Goal: Information Seeking & Learning: Find contact information

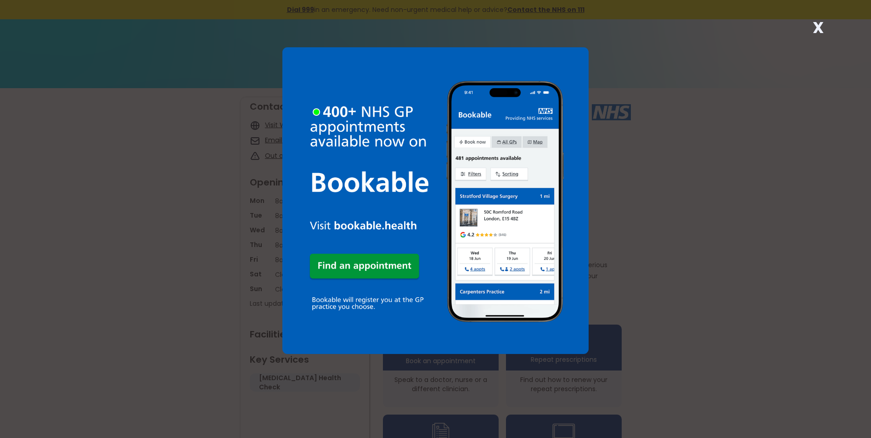
click at [666, 242] on div "X" at bounding box center [435, 219] width 871 height 438
click at [831, 23] on div "X" at bounding box center [435, 219] width 871 height 438
click at [820, 26] on strong "X" at bounding box center [817, 28] width 11 height 22
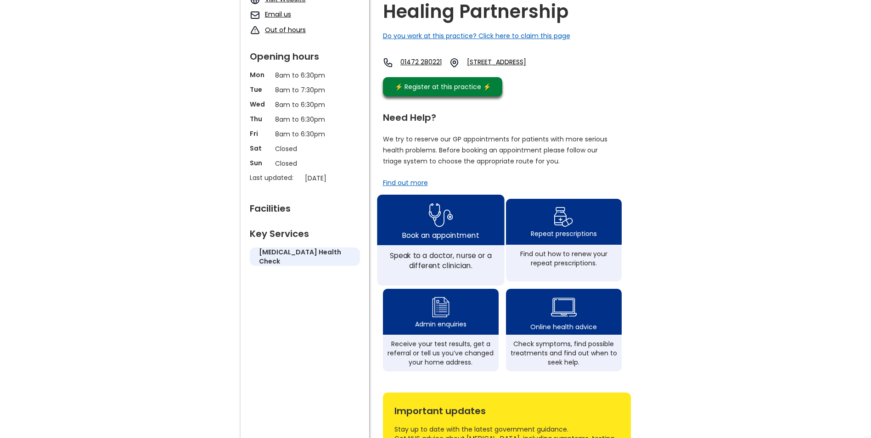
scroll to position [138, 0]
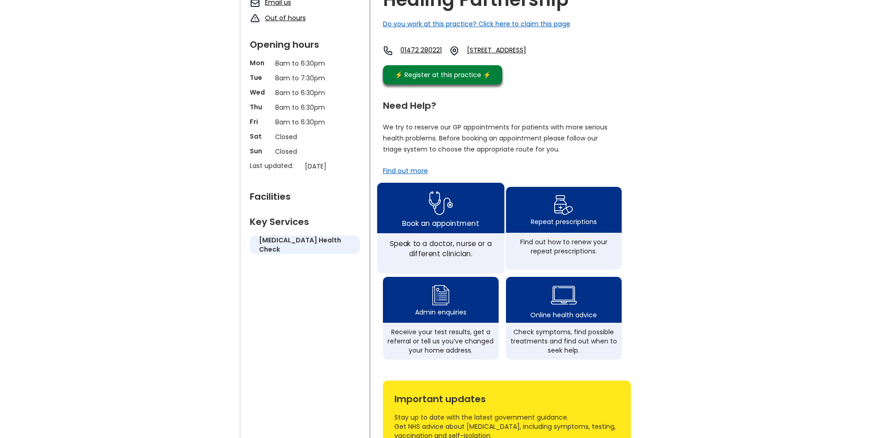
click at [444, 218] on img at bounding box center [440, 203] width 24 height 30
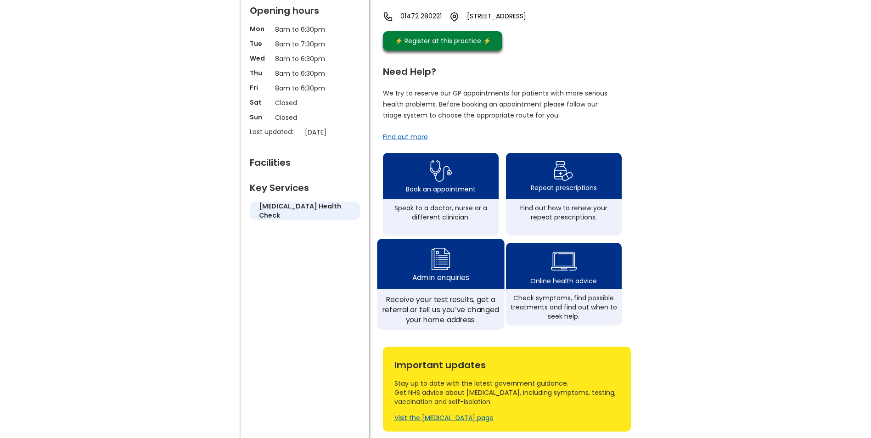
scroll to position [156, 0]
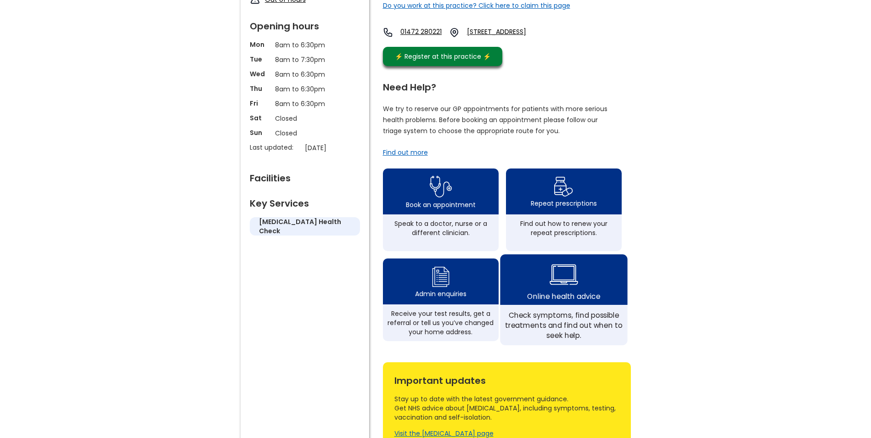
click at [580, 295] on div "Online health advice" at bounding box center [563, 279] width 127 height 50
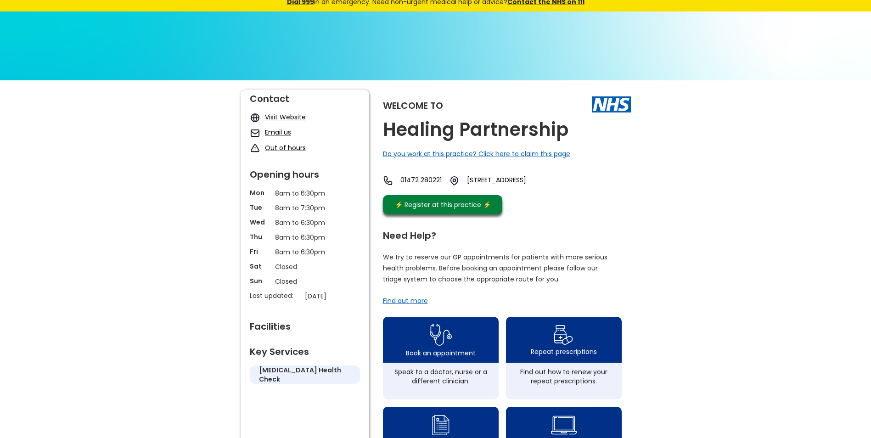
scroll to position [0, 0]
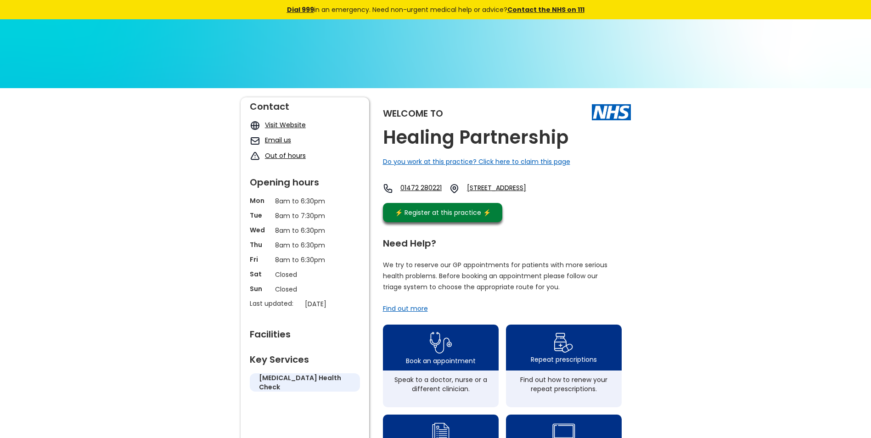
click at [292, 126] on link "Visit Website" at bounding box center [285, 124] width 41 height 9
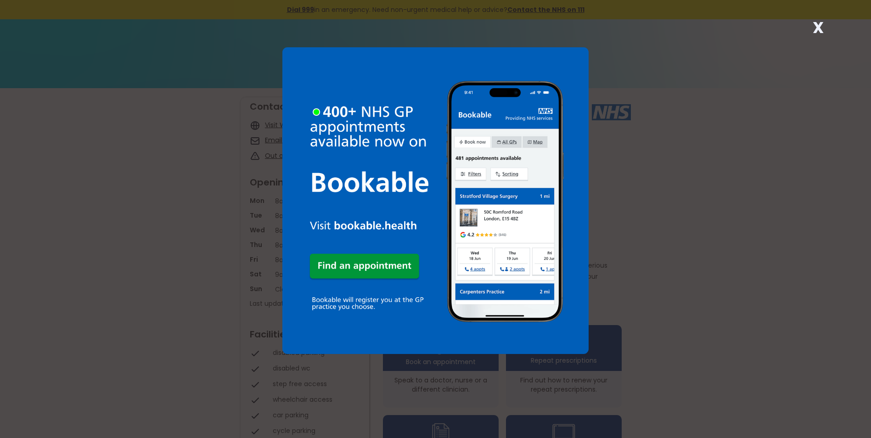
click at [819, 26] on strong "X" at bounding box center [817, 28] width 11 height 22
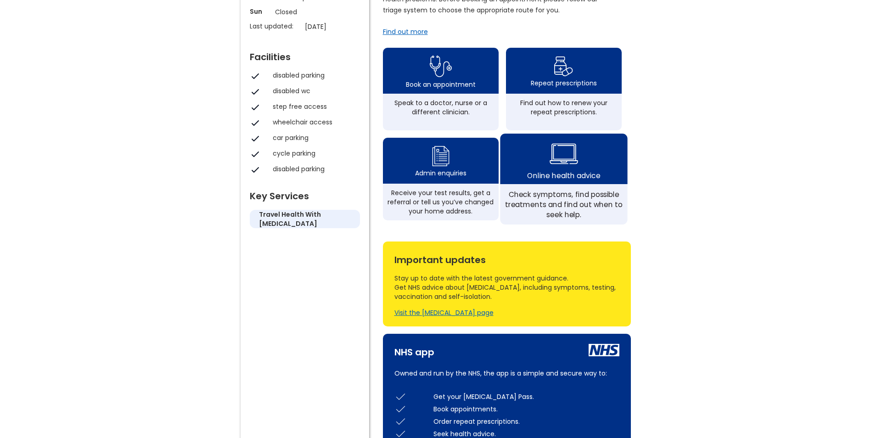
scroll to position [275, 0]
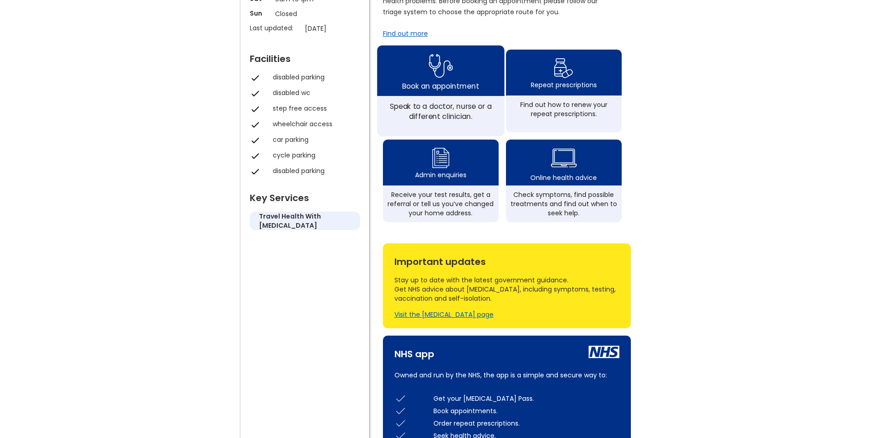
click at [428, 111] on div "Speak to a doctor, nurse or a different clinician." at bounding box center [440, 111] width 117 height 20
